Goal: Information Seeking & Learning: Learn about a topic

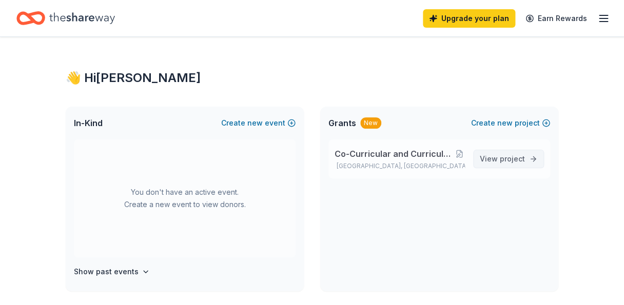
click at [513, 156] on span "project" at bounding box center [512, 159] width 25 height 9
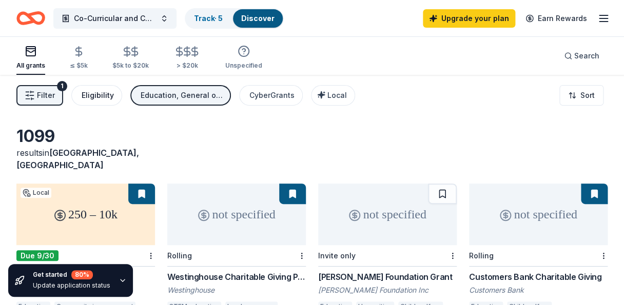
click at [100, 91] on div "Eligibility" at bounding box center [98, 95] width 32 height 12
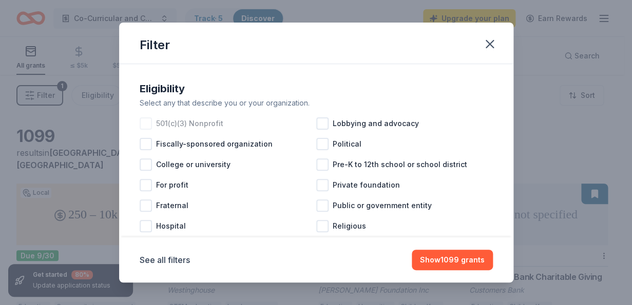
click at [146, 123] on div at bounding box center [146, 124] width 12 height 12
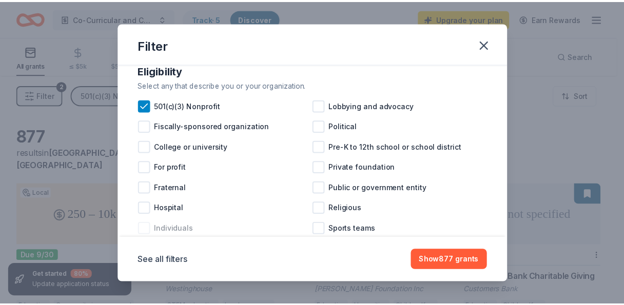
scroll to position [23, 0]
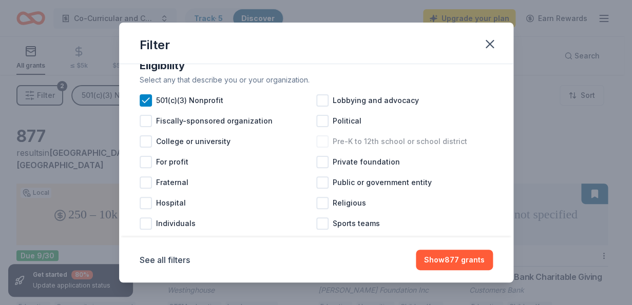
click at [320, 143] on div at bounding box center [322, 142] width 12 height 12
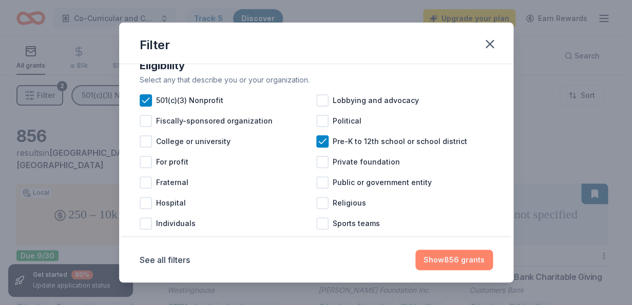
click at [461, 260] on button "Show 856 grants" at bounding box center [454, 260] width 78 height 21
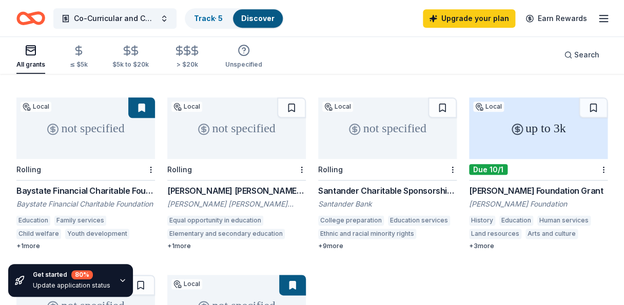
scroll to position [245, 0]
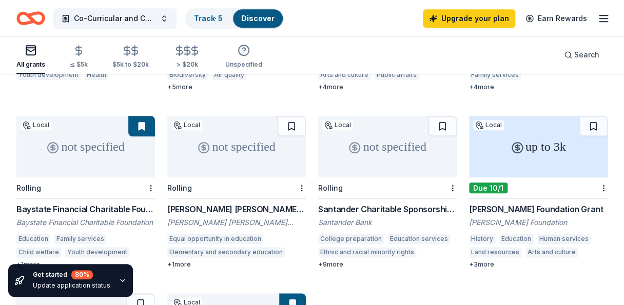
click at [108, 203] on div "Baystate Financial Charitable Foundation" at bounding box center [85, 209] width 139 height 12
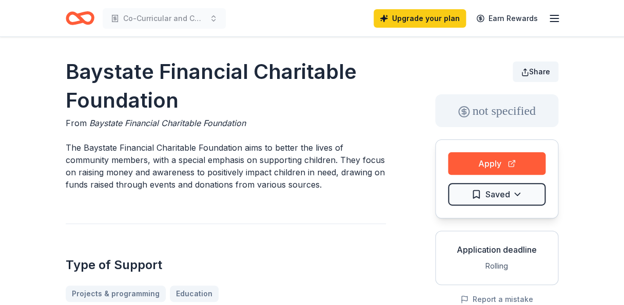
click at [530, 73] on button "Share" at bounding box center [536, 72] width 46 height 21
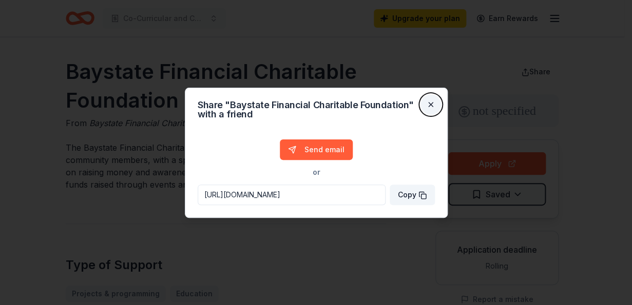
click at [431, 106] on button "Close" at bounding box center [430, 104] width 21 height 21
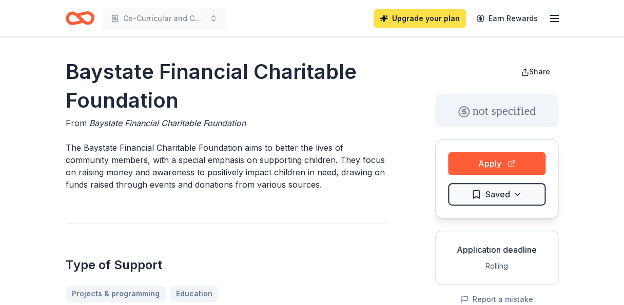
click at [444, 22] on link "Upgrade your plan" at bounding box center [420, 18] width 92 height 18
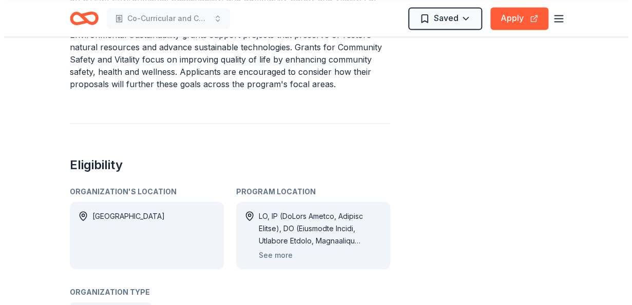
scroll to position [480, 0]
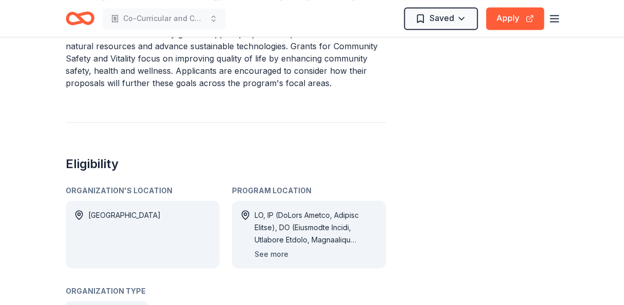
click at [278, 253] on button "See more" at bounding box center [272, 254] width 34 height 12
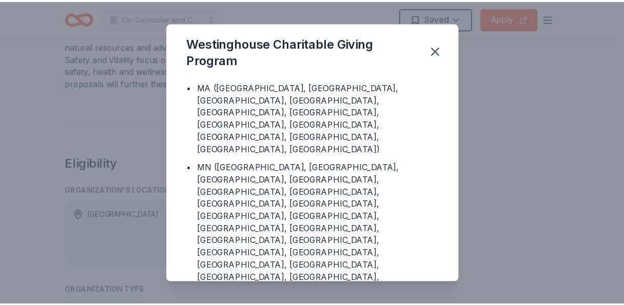
scroll to position [459, 0]
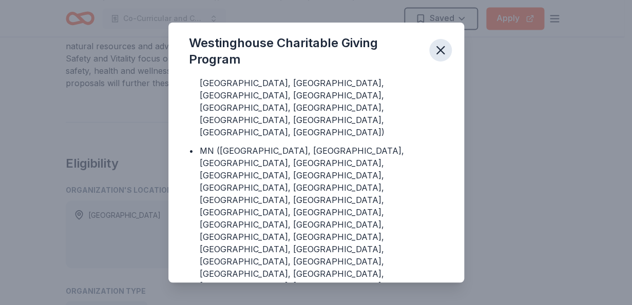
click at [442, 50] on icon "button" at bounding box center [440, 50] width 14 height 14
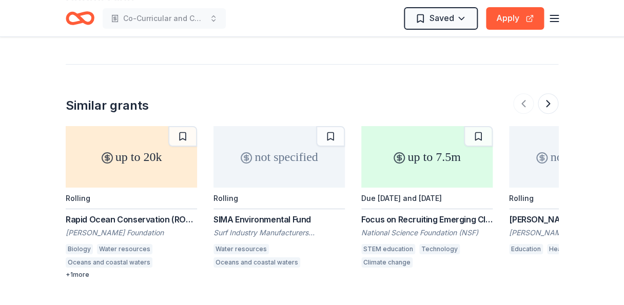
scroll to position [1358, 0]
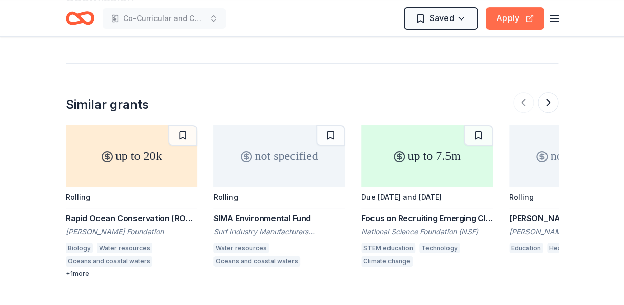
click at [513, 19] on button "Apply" at bounding box center [515, 18] width 58 height 23
